Goal: Navigation & Orientation: Find specific page/section

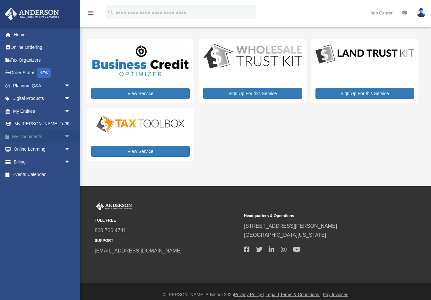
click at [67, 137] on span "arrow_drop_down" at bounding box center [70, 136] width 13 height 13
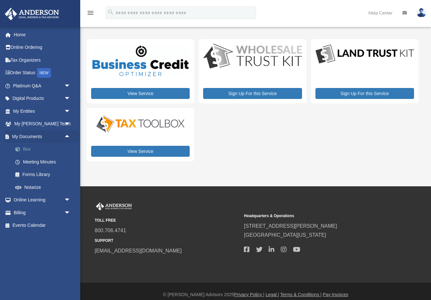
click at [49, 146] on link "Box" at bounding box center [44, 149] width 71 height 13
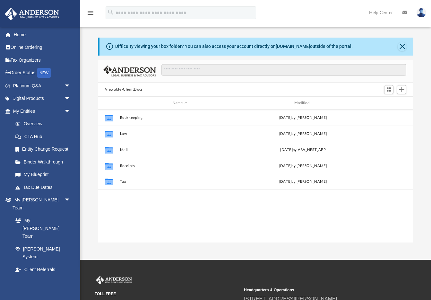
scroll to position [146, 315]
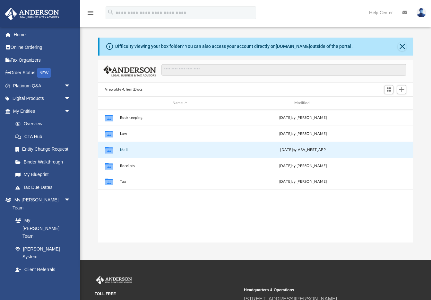
click at [127, 151] on button "Mail" at bounding box center [180, 150] width 120 height 4
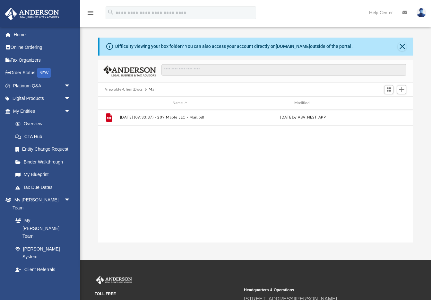
click at [128, 88] on button "Viewable-ClientDocs" at bounding box center [124, 90] width 38 height 6
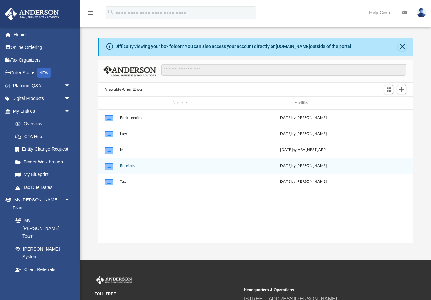
click at [131, 164] on button "Receipts" at bounding box center [180, 166] width 120 height 4
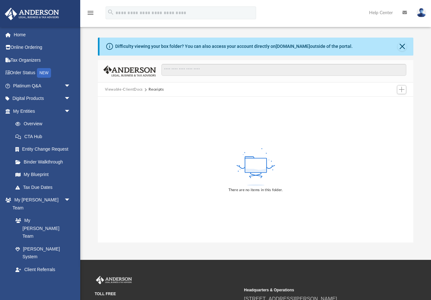
click at [129, 91] on button "Viewable-ClientDocs" at bounding box center [124, 90] width 38 height 6
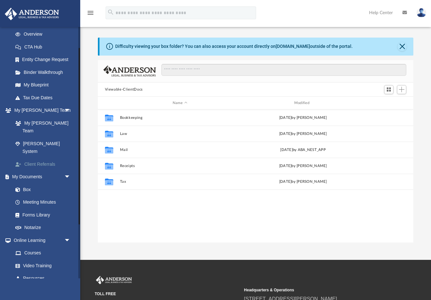
scroll to position [107, 0]
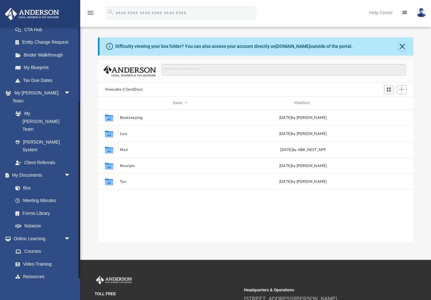
click at [69, 283] on span "arrow_drop_down" at bounding box center [70, 289] width 13 height 13
click at [44, 296] on link "$ Open Invoices" at bounding box center [44, 302] width 71 height 13
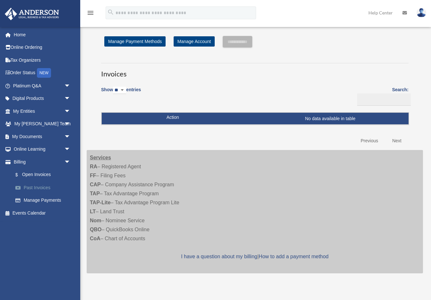
click at [39, 186] on link "Past Invoices" at bounding box center [44, 187] width 71 height 13
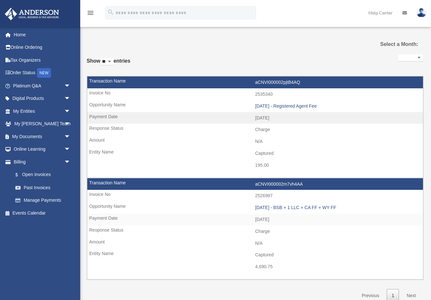
select select
click at [37, 35] on link "Home" at bounding box center [42, 34] width 76 height 13
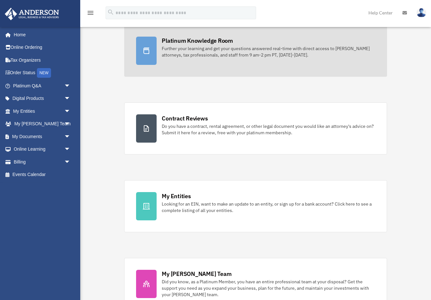
scroll to position [57, 0]
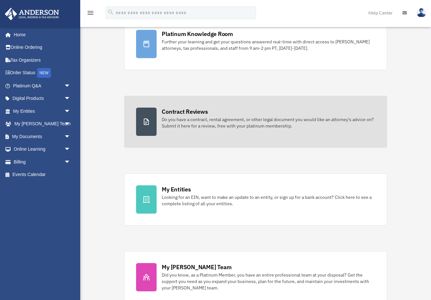
click at [236, 103] on link "Contract Reviews Do you have a contract, rental agreement, or other legal docum…" at bounding box center [255, 122] width 263 height 52
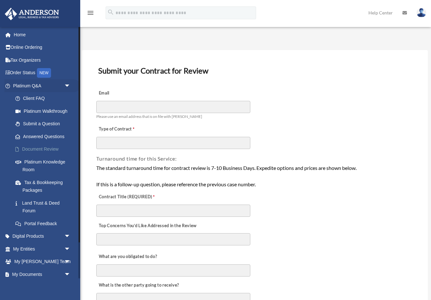
click at [53, 147] on link "Document Review" at bounding box center [44, 149] width 71 height 13
